Goal: Use online tool/utility: Utilize a website feature to perform a specific function

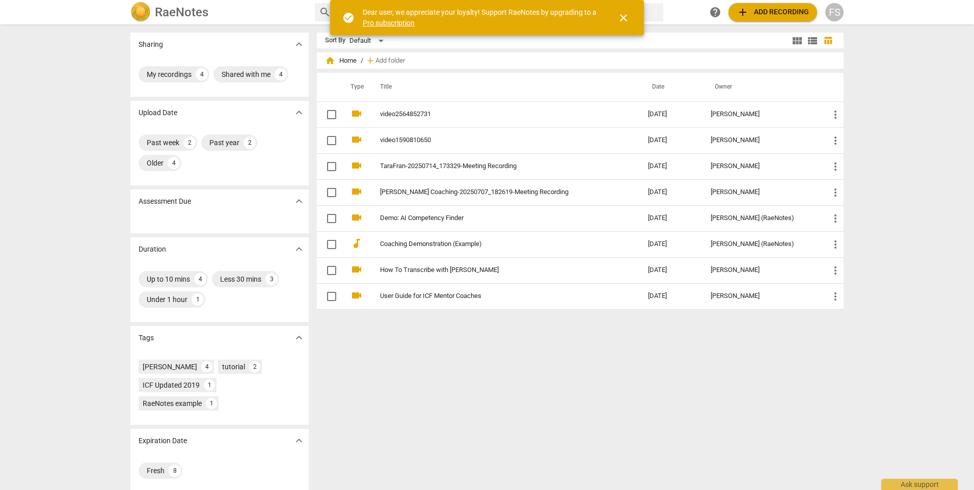
click at [626, 17] on span "close" at bounding box center [623, 18] width 12 height 12
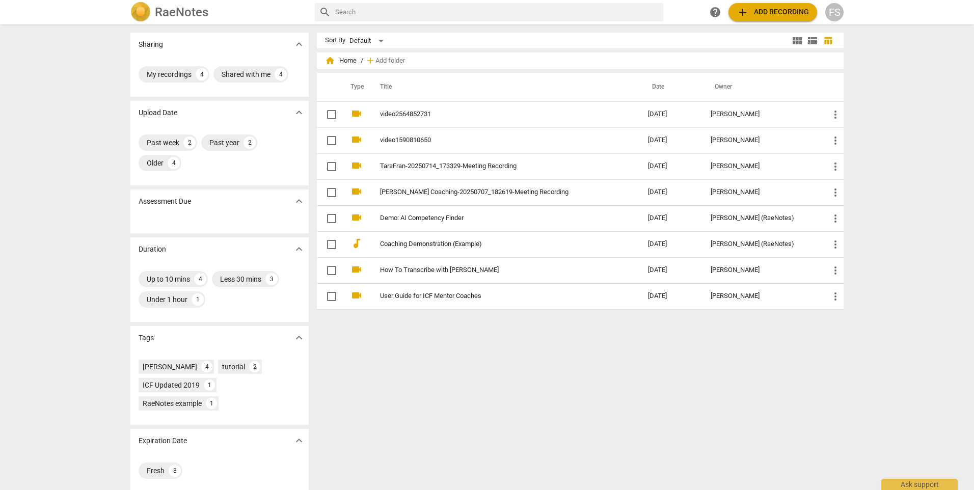
click at [743, 10] on span "add" at bounding box center [743, 12] width 12 height 12
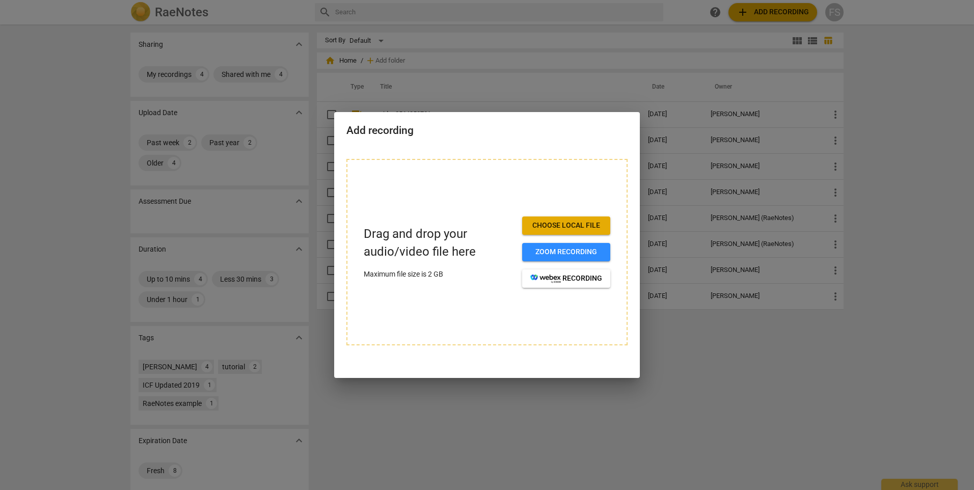
click at [570, 228] on span "Choose local file" at bounding box center [566, 226] width 72 height 10
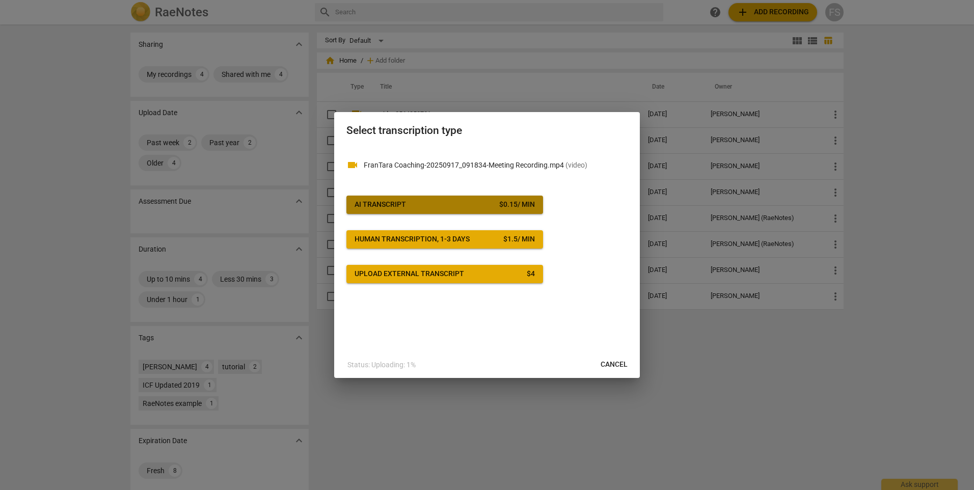
click at [413, 207] on span "AI Transcript $ 0.15 / min" at bounding box center [445, 205] width 180 height 10
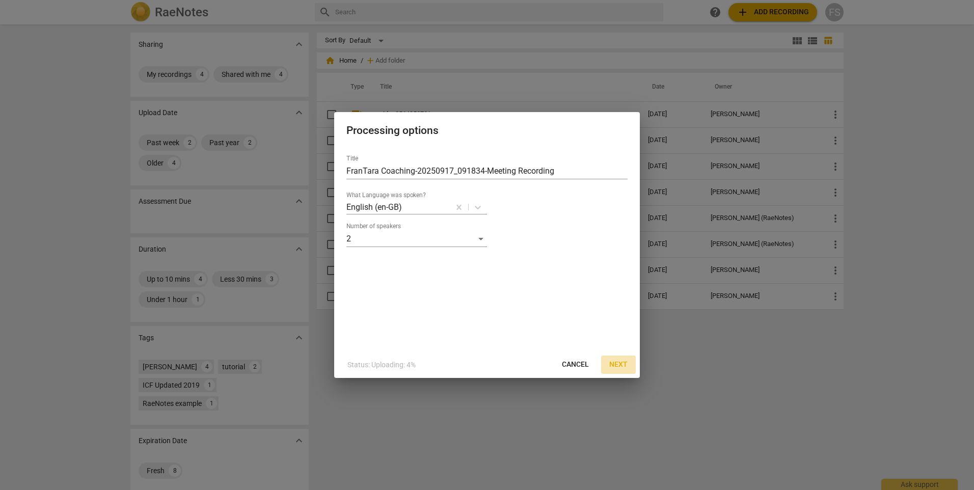
click at [624, 367] on span "Next" at bounding box center [618, 365] width 18 height 10
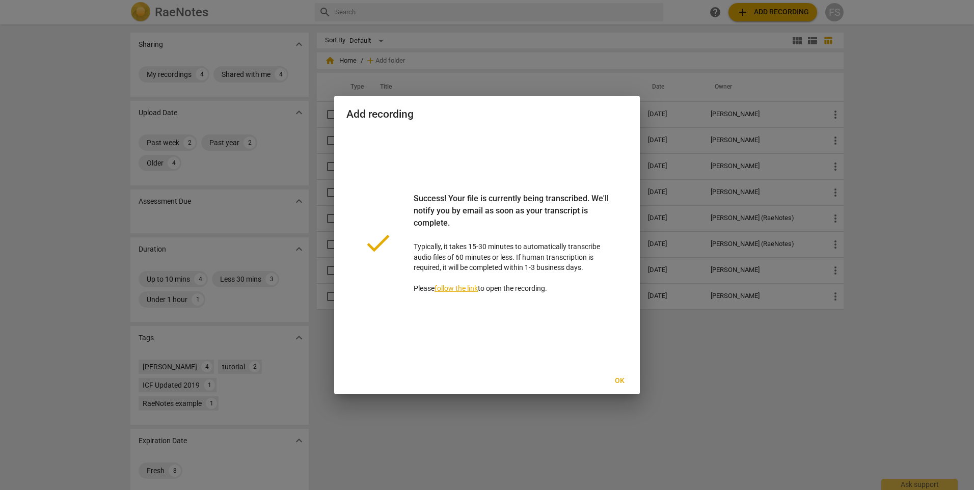
click at [622, 384] on span "Ok" at bounding box center [619, 381] width 16 height 10
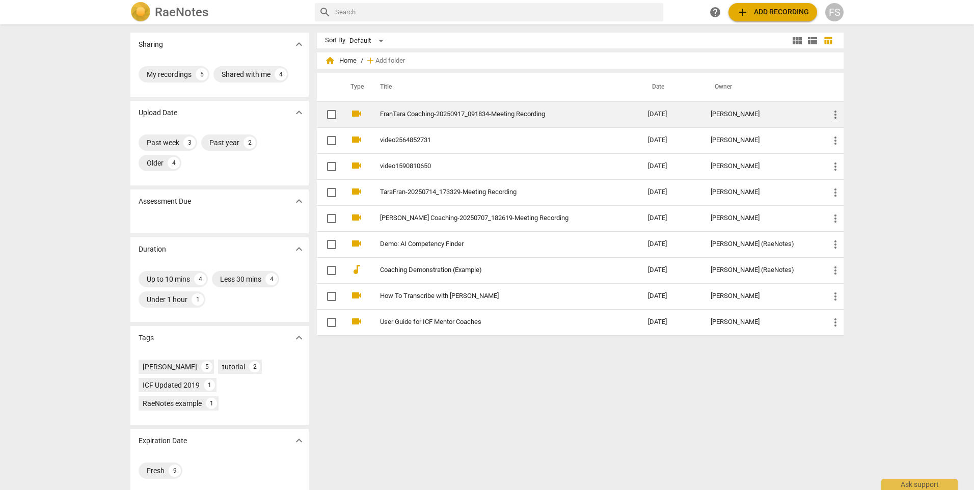
click at [440, 122] on td "FranTara Coaching-20250917_091834-Meeting Recording" at bounding box center [504, 114] width 272 height 26
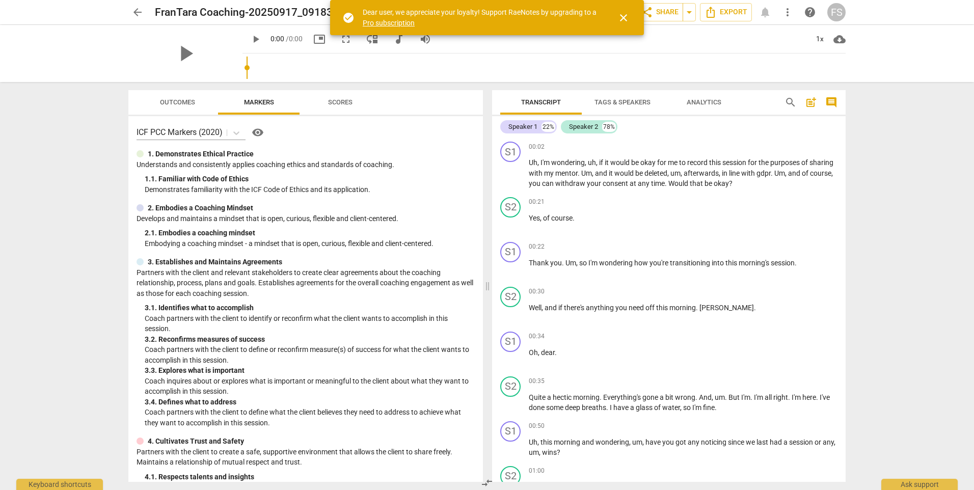
click at [627, 20] on span "close" at bounding box center [623, 18] width 12 height 12
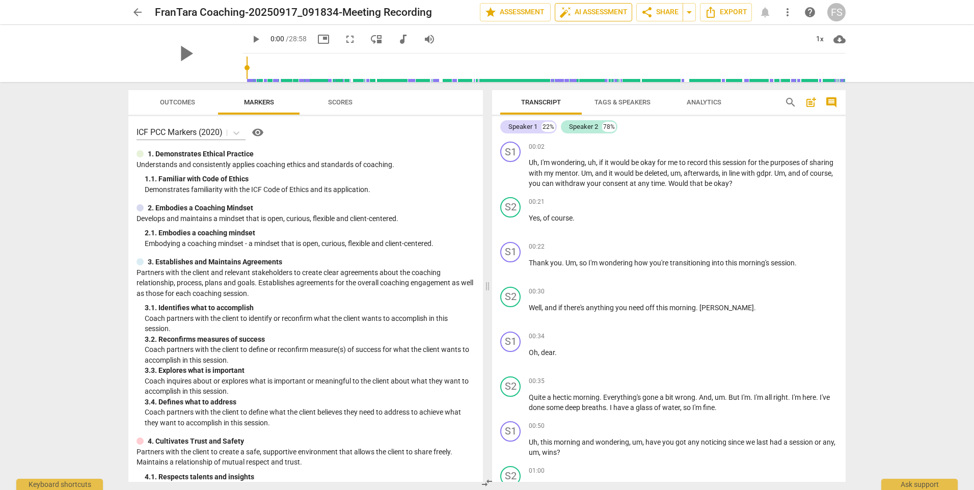
click at [598, 11] on span "auto_fix_high AI Assessment" at bounding box center [593, 12] width 68 height 12
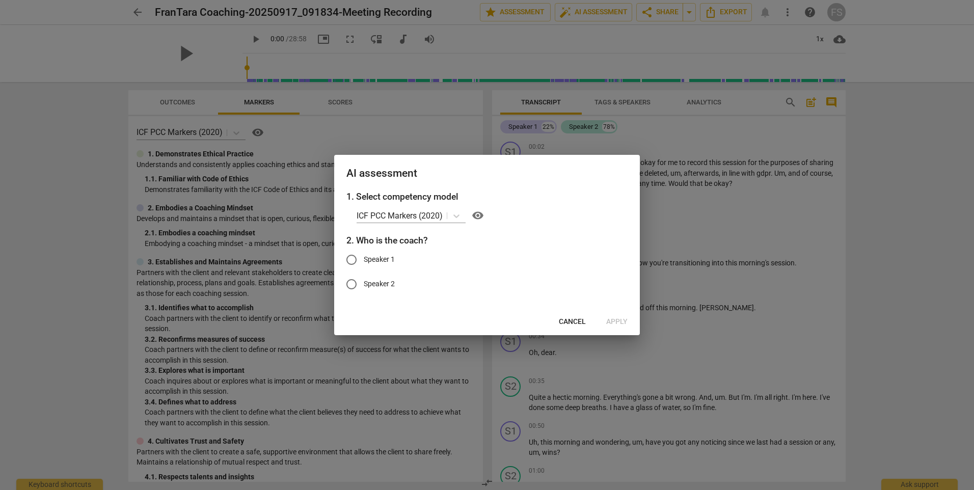
click at [365, 261] on span "Speaker 1" at bounding box center [379, 259] width 31 height 11
click at [364, 261] on input "Speaker 1" at bounding box center [351, 260] width 24 height 24
radio input "true"
click at [618, 323] on span "Apply" at bounding box center [616, 322] width 21 height 10
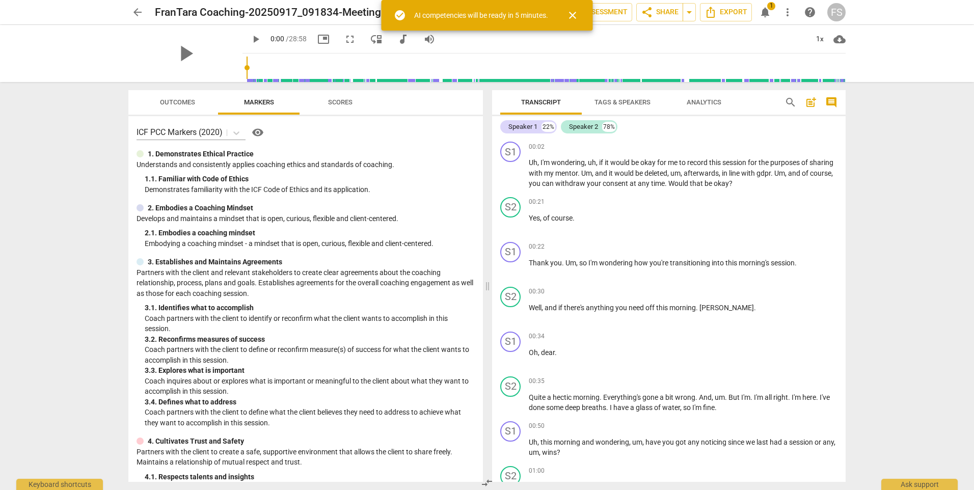
drag, startPoint x: 618, startPoint y: 323, endPoint x: 903, endPoint y: 198, distance: 311.6
click at [903, 198] on div "arrow_back FranTara Coaching-20250917_091834-Meeting Recording edit star Assess…" at bounding box center [487, 245] width 974 height 490
click at [579, 14] on span "close" at bounding box center [572, 15] width 12 height 12
